Goal: Information Seeking & Learning: Learn about a topic

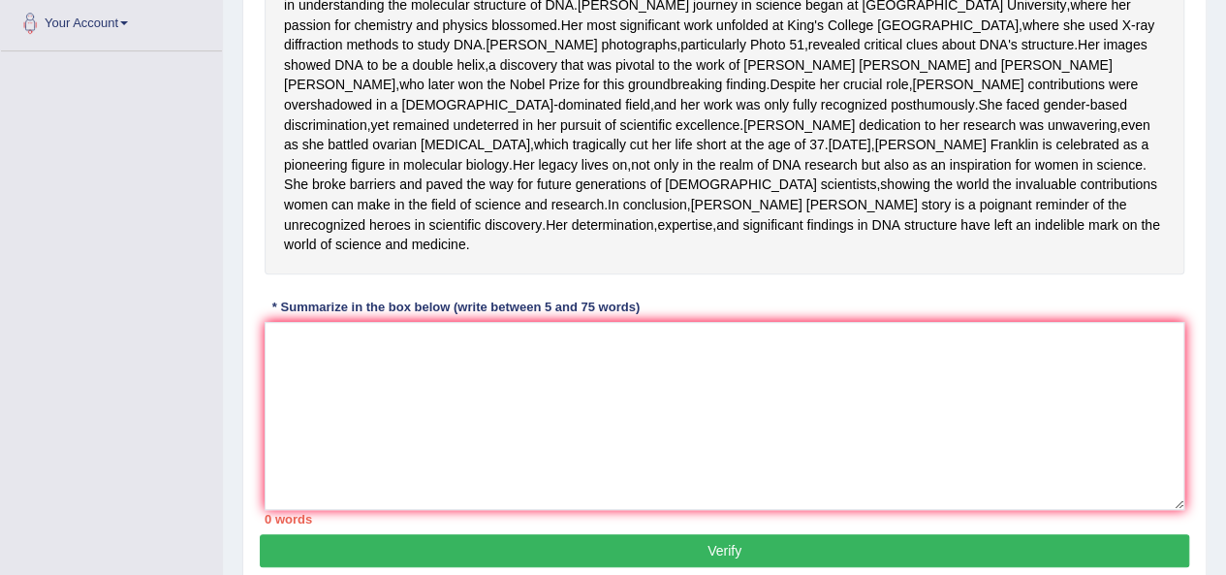
scroll to position [434, 0]
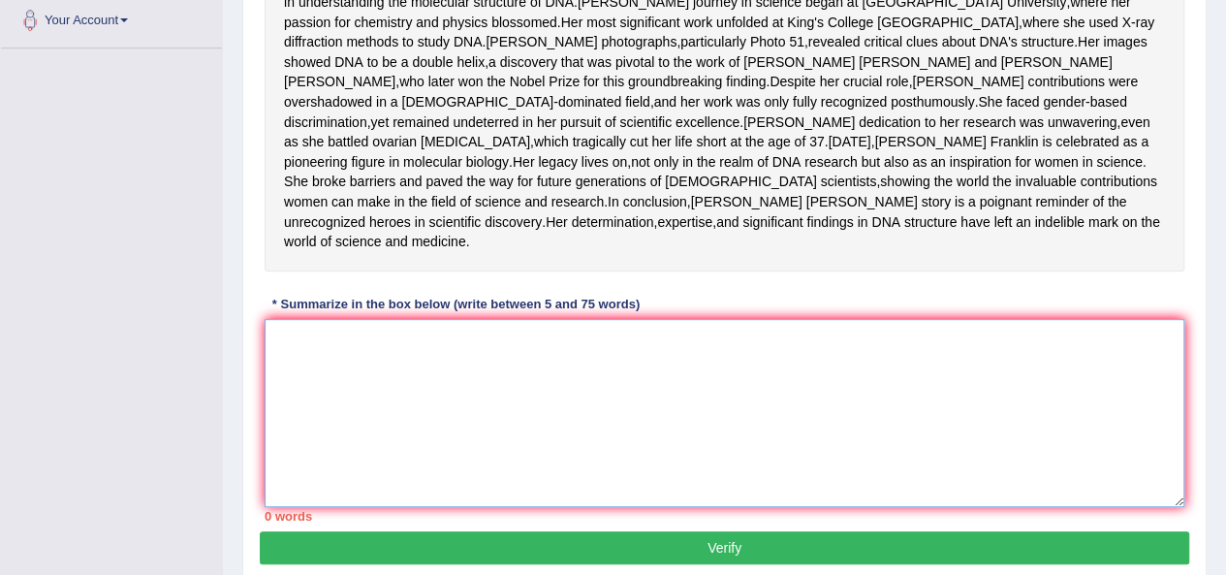
click at [408, 453] on textarea at bounding box center [725, 413] width 920 height 188
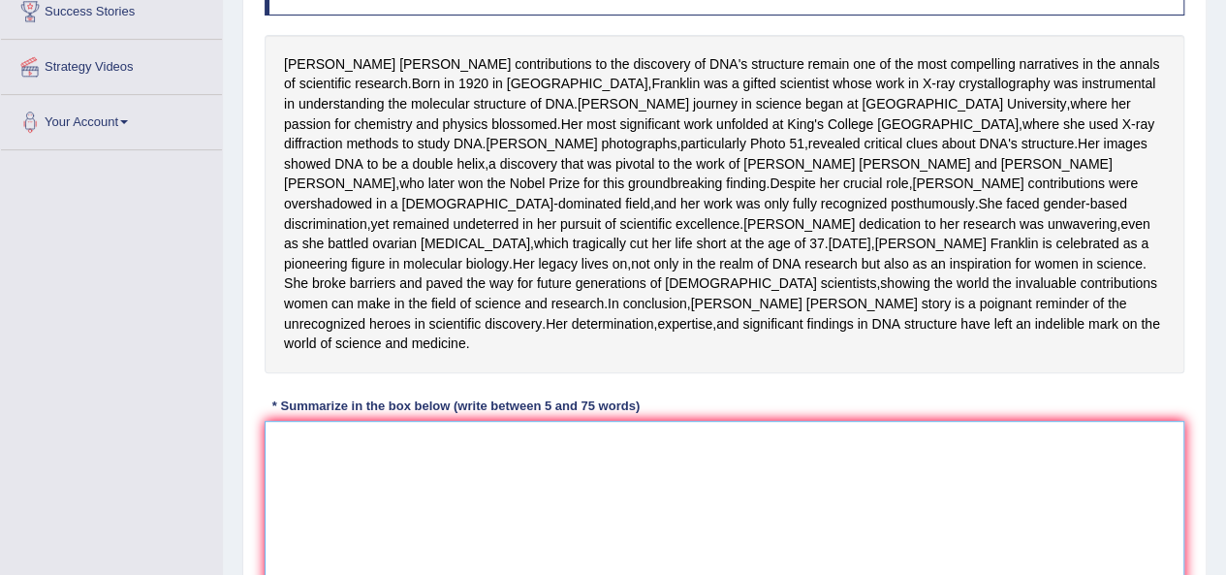
scroll to position [332, 0]
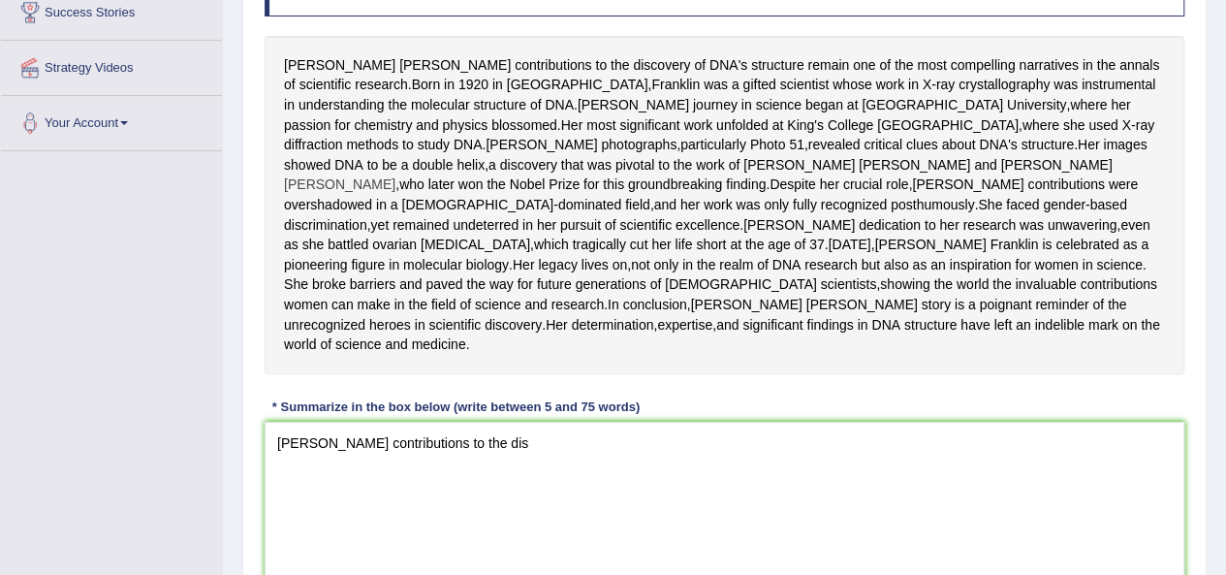
click at [395, 195] on span "[PERSON_NAME]" at bounding box center [339, 184] width 111 height 20
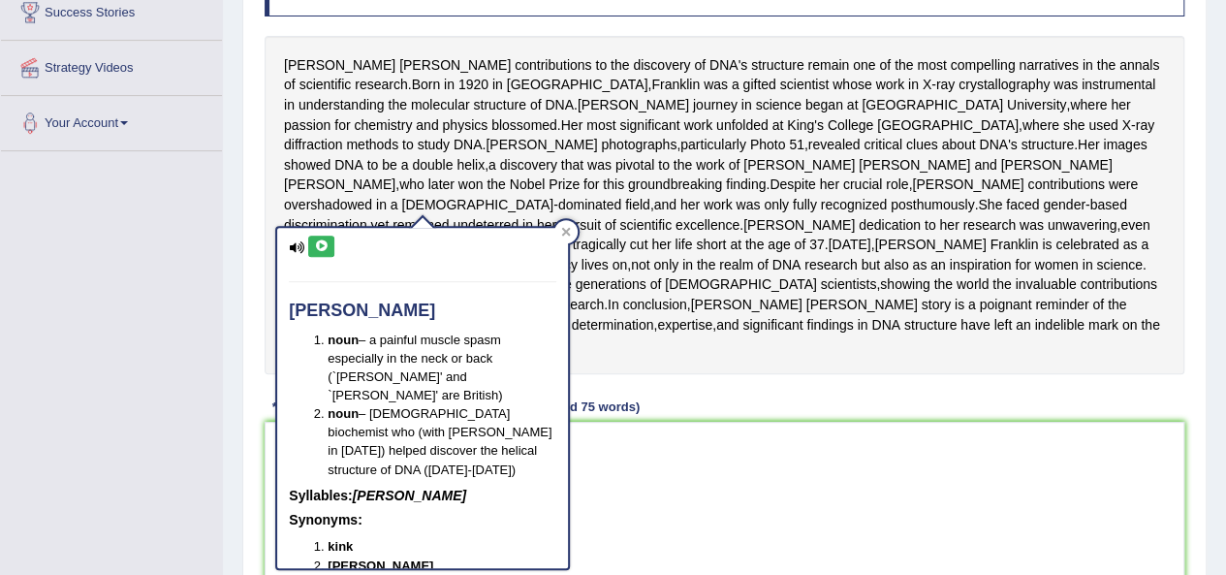
click at [486, 121] on div "[PERSON_NAME] contributions to the discovery of DNA's structure remain one of t…" at bounding box center [725, 205] width 920 height 338
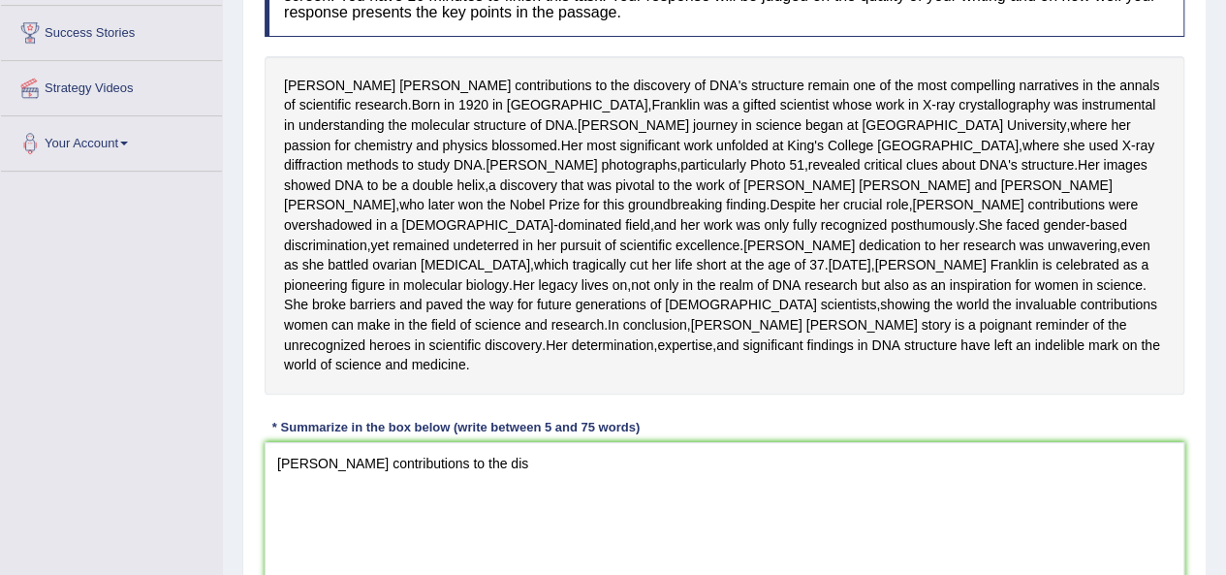
scroll to position [308, 0]
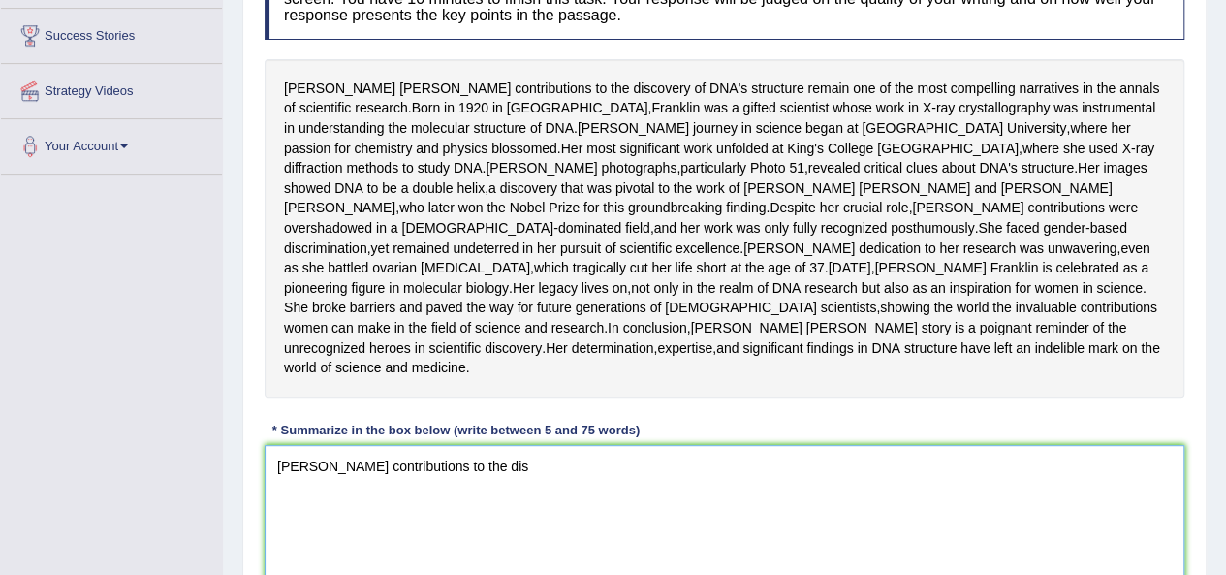
click at [566, 535] on textarea "[PERSON_NAME] contributions to the dis" at bounding box center [725, 539] width 920 height 188
click at [1075, 539] on textarea "[PERSON_NAME] contributions to the discovery of DNA's structer remin one of the…" at bounding box center [725, 539] width 920 height 188
click at [1159, 546] on textarea "[PERSON_NAME] contributions to the discovery of DNA's structer remin one of the…" at bounding box center [725, 539] width 920 height 188
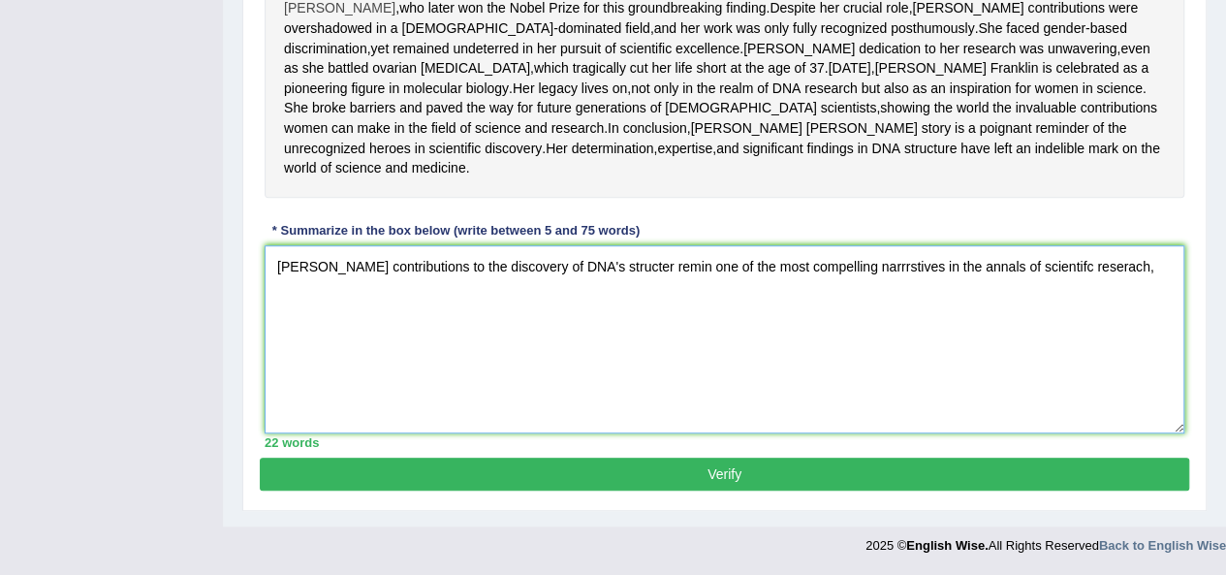
scroll to position [584, 0]
click at [1171, 264] on textarea "[PERSON_NAME] contributions to the discovery of DNA's structure remain one of t…" at bounding box center [725, 339] width 920 height 188
click at [781, 296] on textarea "[PERSON_NAME] contributions to the discovery of DNA's structure remain one of t…" at bounding box center [725, 339] width 920 height 188
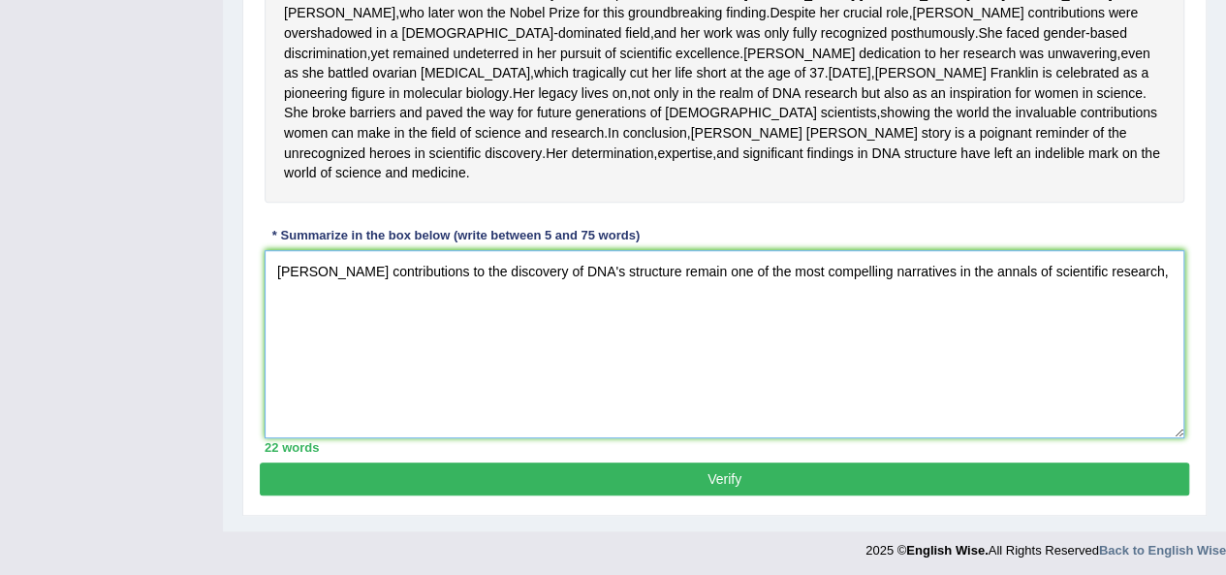
click at [1175, 356] on textarea "[PERSON_NAME] contributions to the discovery of DNA's structure remain one of t…" at bounding box center [725, 344] width 920 height 188
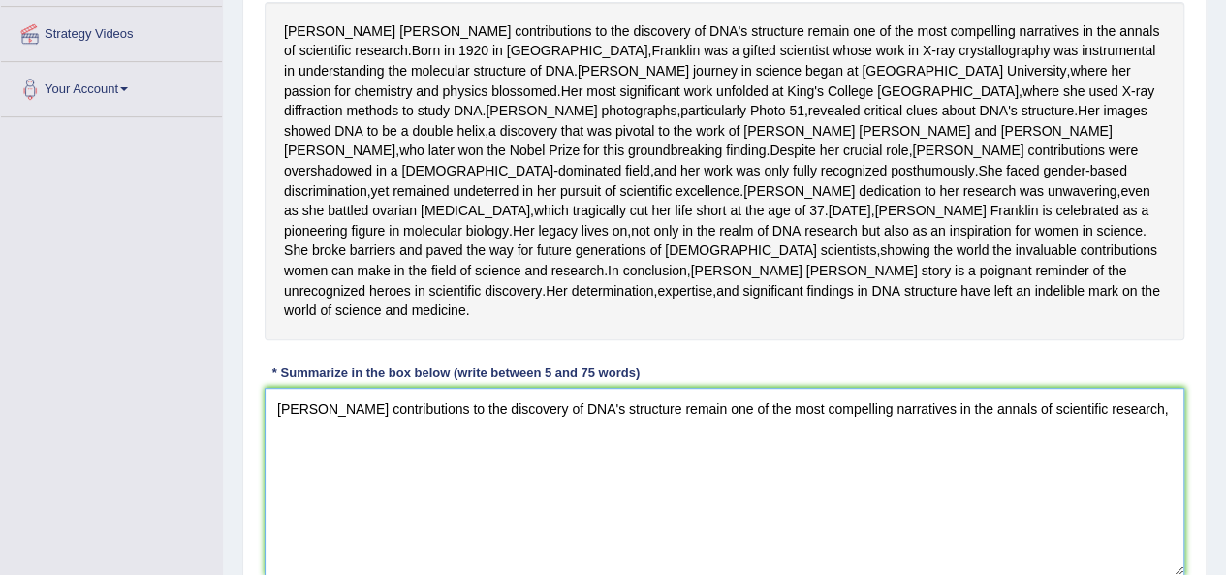
scroll to position [364, 0]
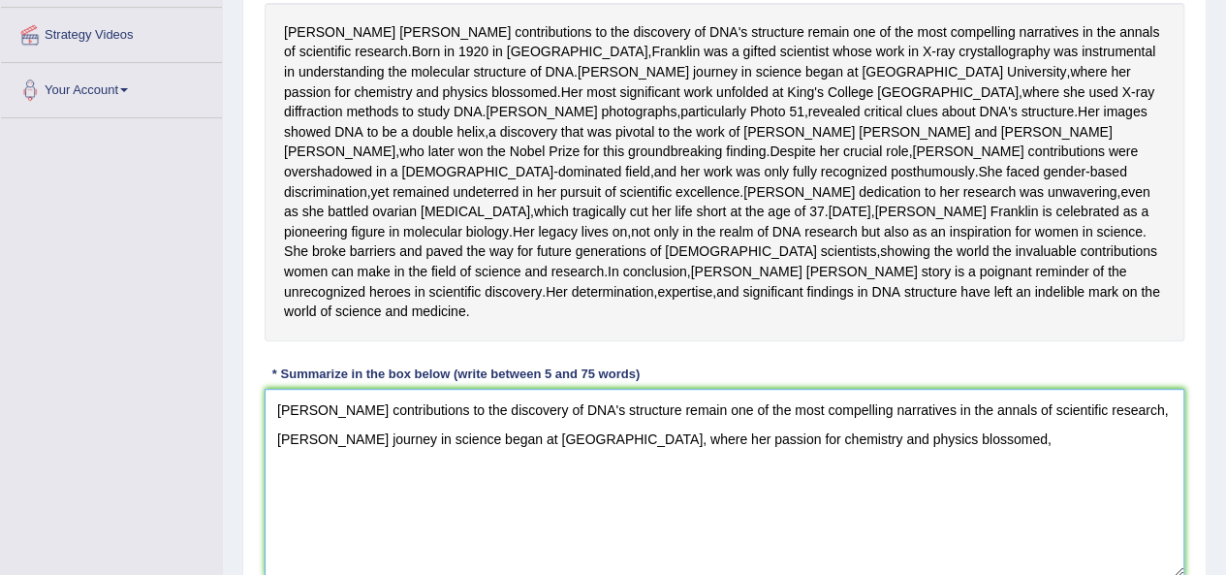
click at [866, 542] on textarea "[PERSON_NAME] contributions to the discovery of DNA's structure remain one of t…" at bounding box center [725, 483] width 920 height 188
click at [1016, 531] on textarea "[PERSON_NAME] contributions to the discovery of DNA's structure remain one of t…" at bounding box center [725, 483] width 920 height 188
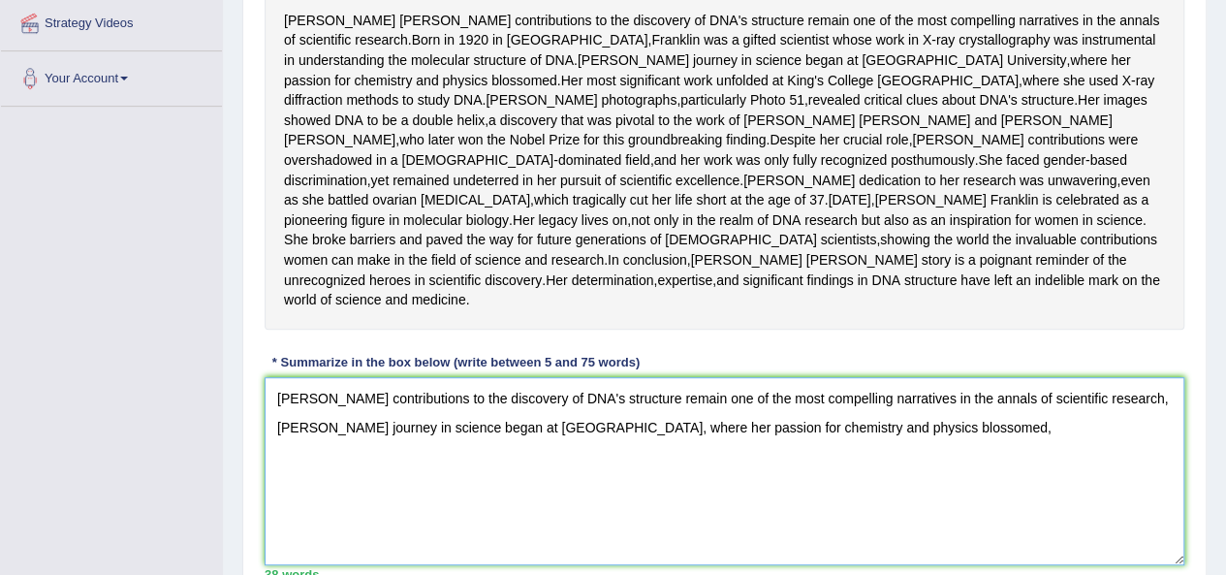
scroll to position [374, 0]
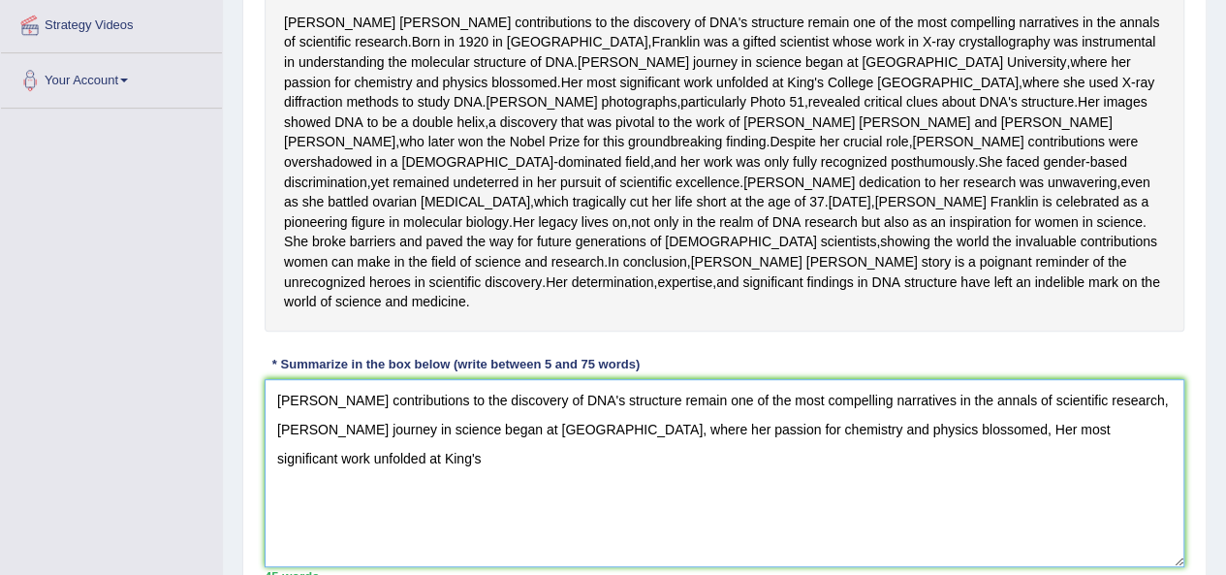
click at [464, 522] on textarea "[PERSON_NAME] contributions to the discovery of DNA's structure remain one of t…" at bounding box center [725, 473] width 920 height 188
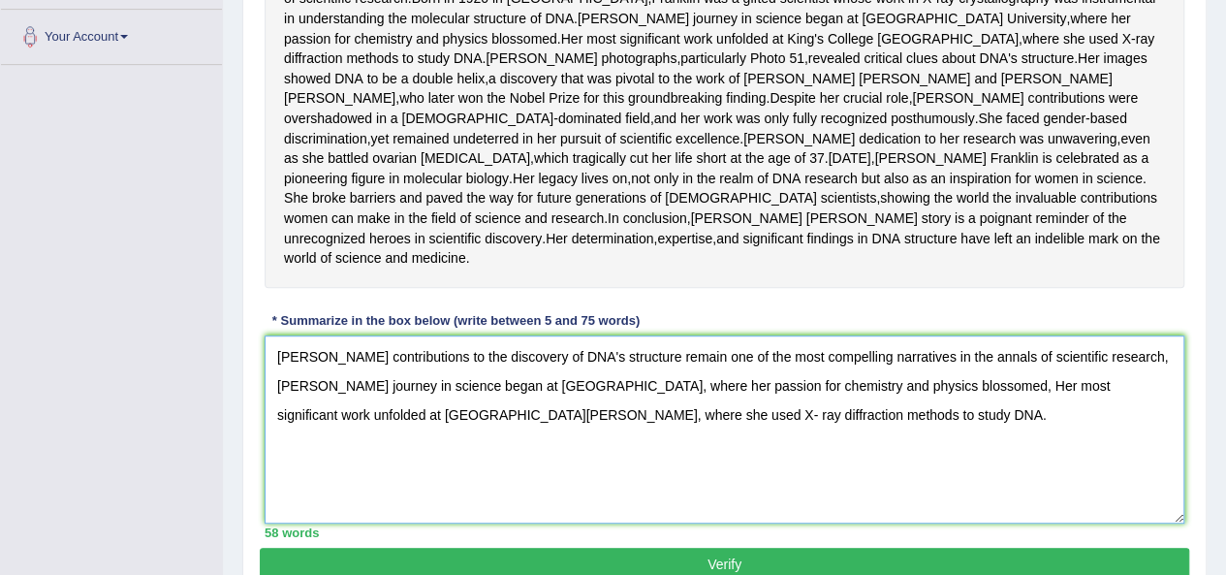
scroll to position [427, 0]
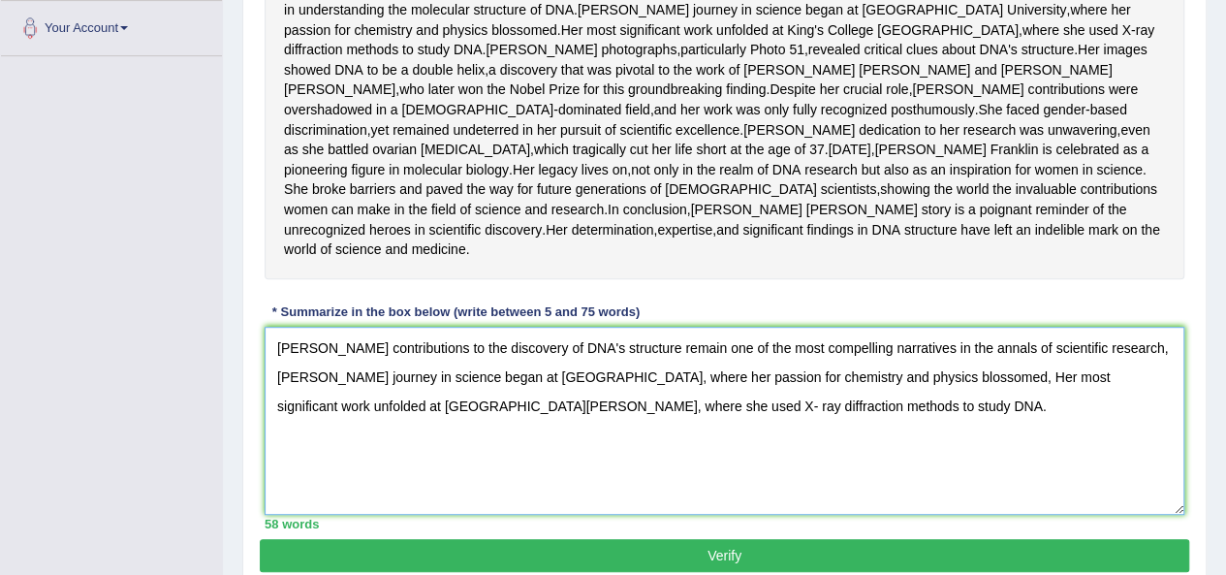
click at [830, 515] on textarea "[PERSON_NAME] contributions to the discovery of DNA's structure remain one of t…" at bounding box center [725, 421] width 920 height 188
click at [870, 497] on textarea "[PERSON_NAME] contributions to the discovery of DNA's structure remain one of t…" at bounding box center [725, 421] width 920 height 188
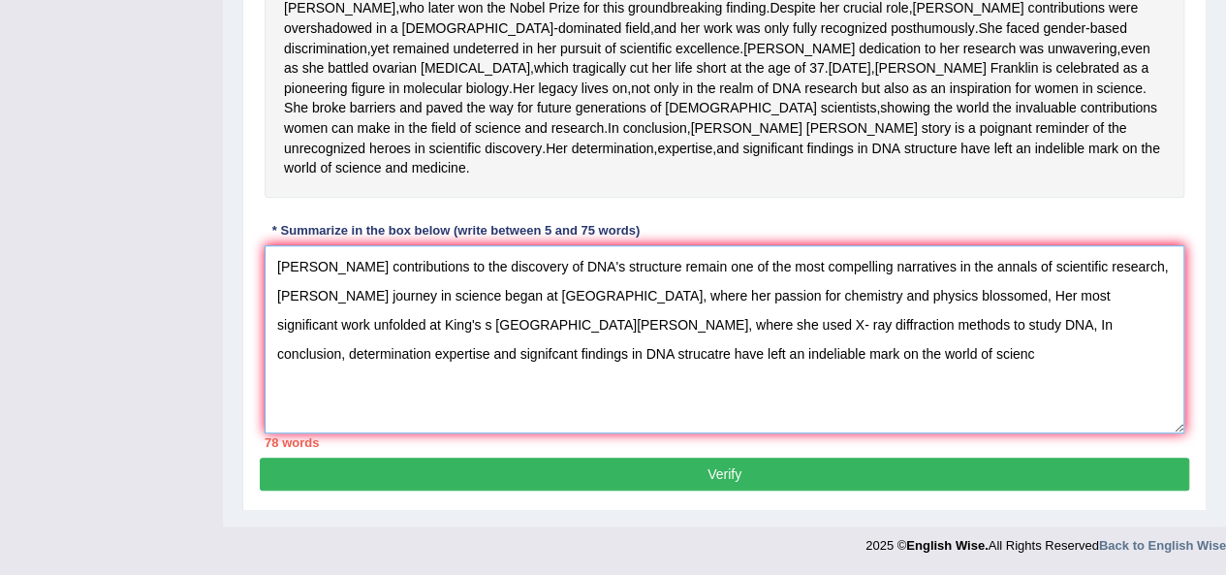
scroll to position [584, 0]
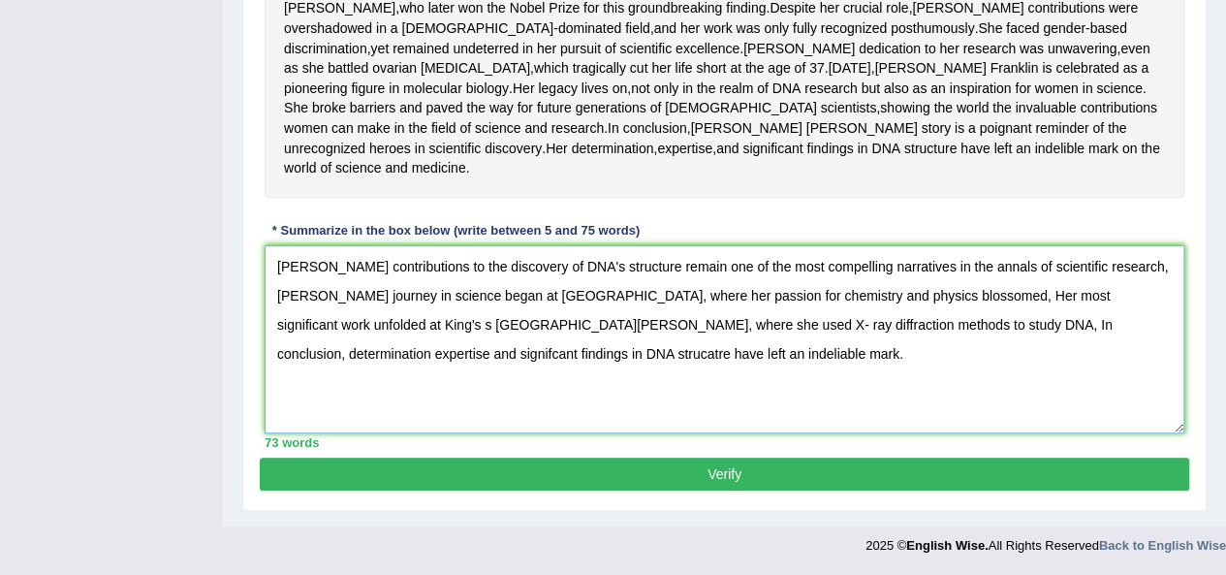
type textarea "[PERSON_NAME] contributions to the discovery of DNA's structure remain one of t…"
click at [781, 461] on button "Verify" at bounding box center [725, 474] width 930 height 33
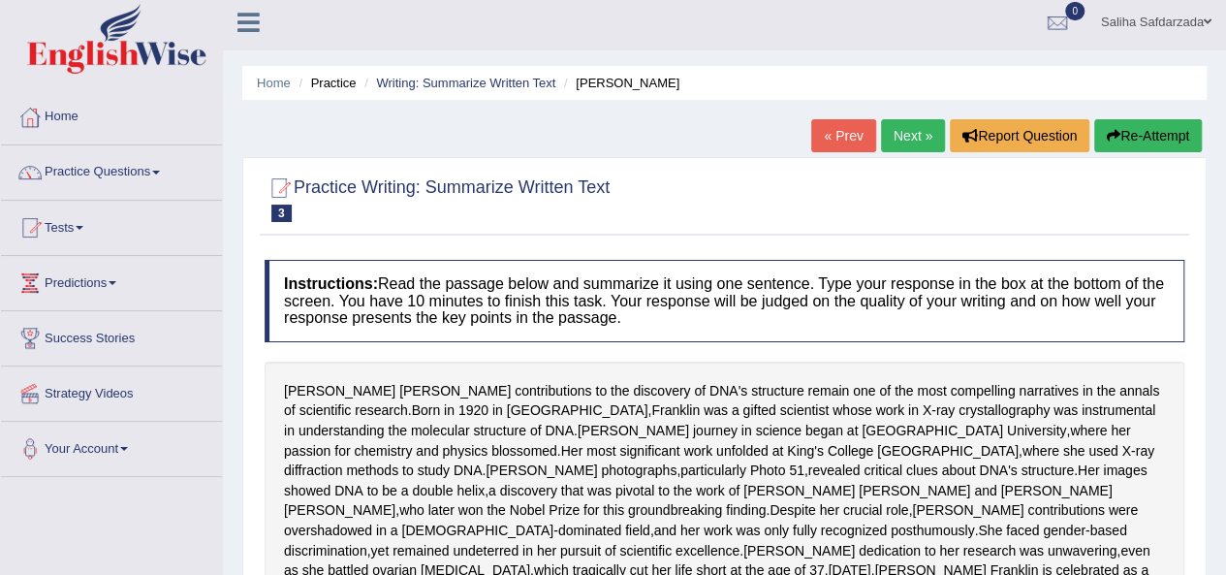
scroll to position [0, 0]
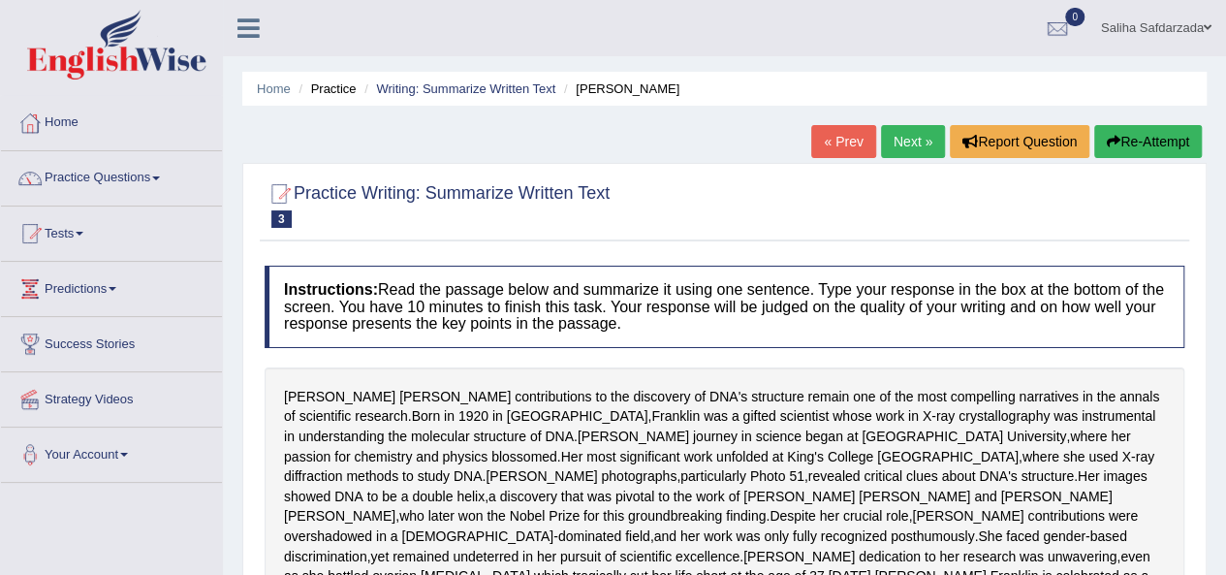
click at [890, 154] on link "Next »" at bounding box center [913, 141] width 64 height 33
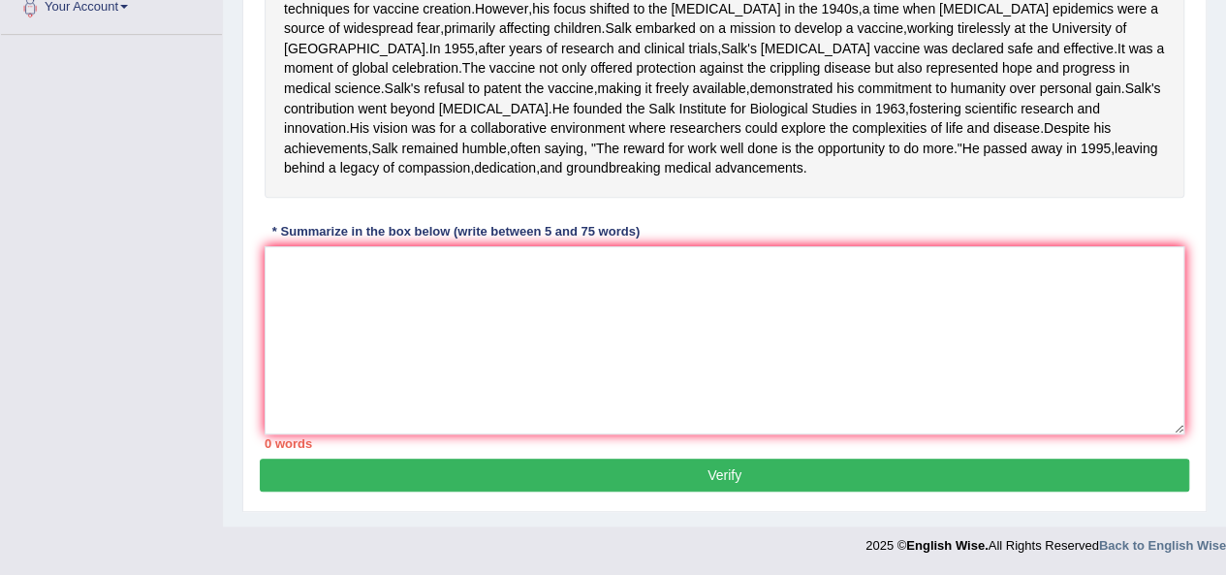
scroll to position [543, 0]
